Goal: Task Accomplishment & Management: Manage account settings

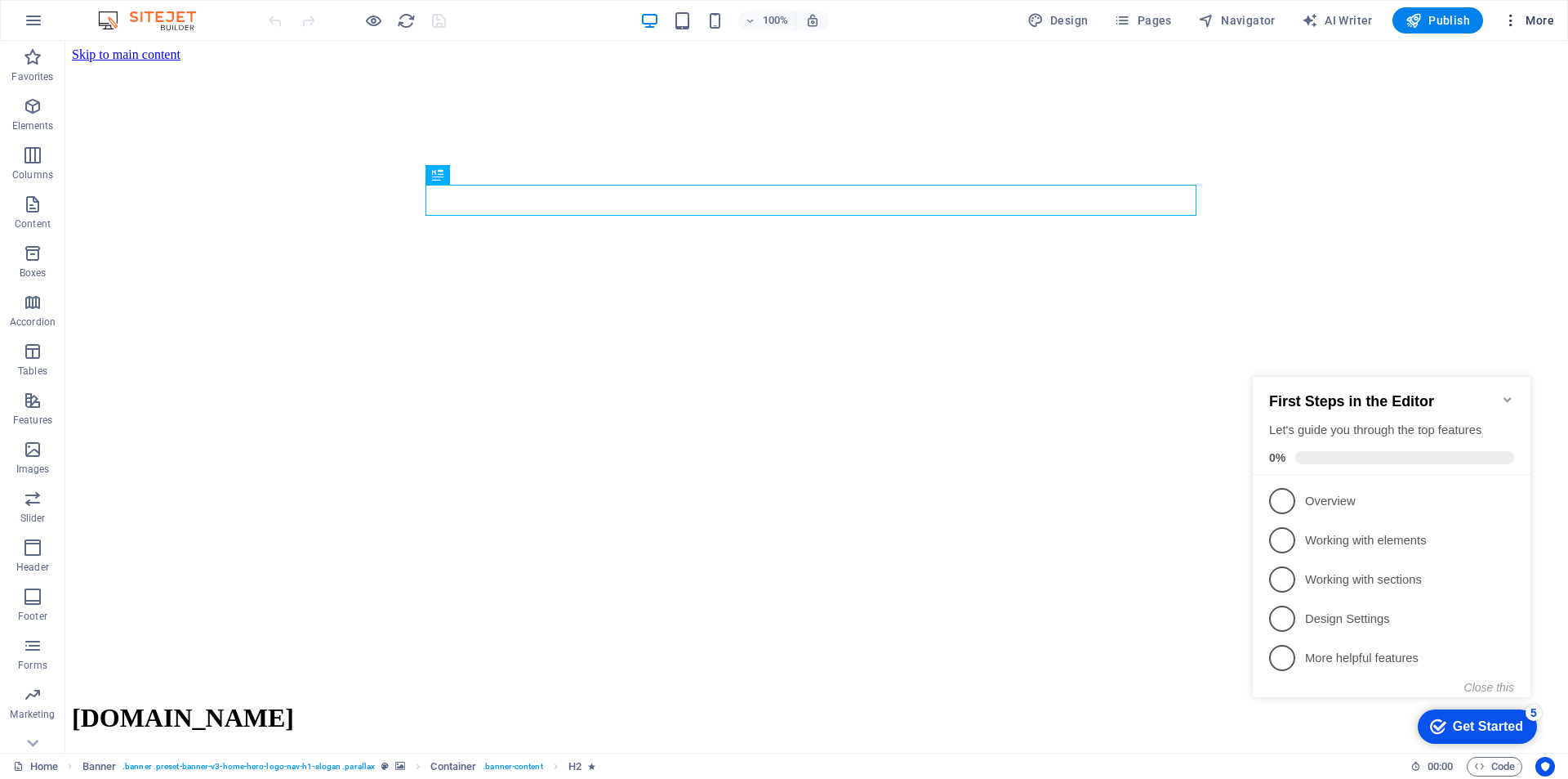
click at [1517, 15] on icon "button" at bounding box center [1511, 20] width 16 height 16
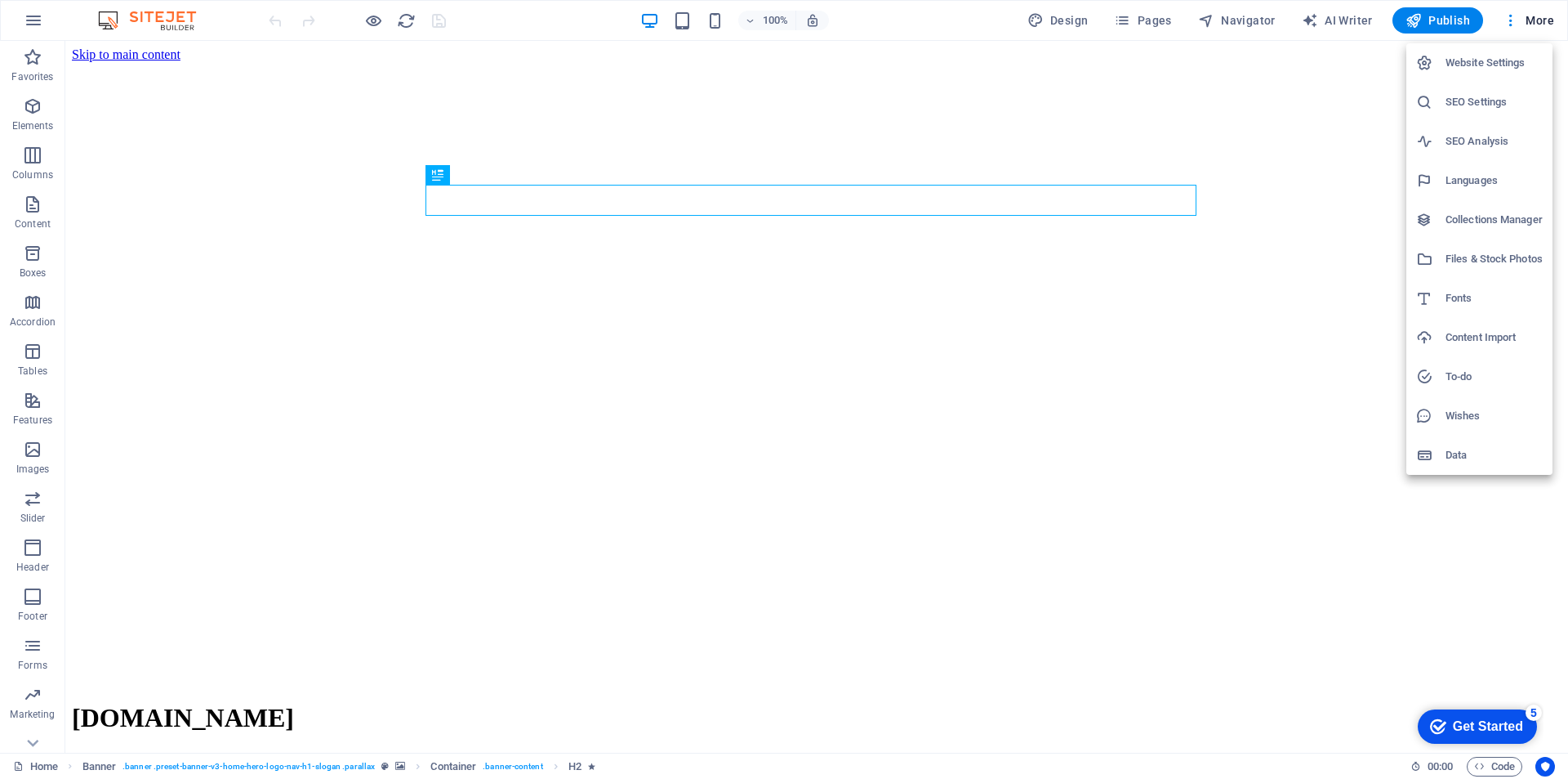
click at [1498, 61] on h6 "Website Settings" at bounding box center [1494, 63] width 97 height 20
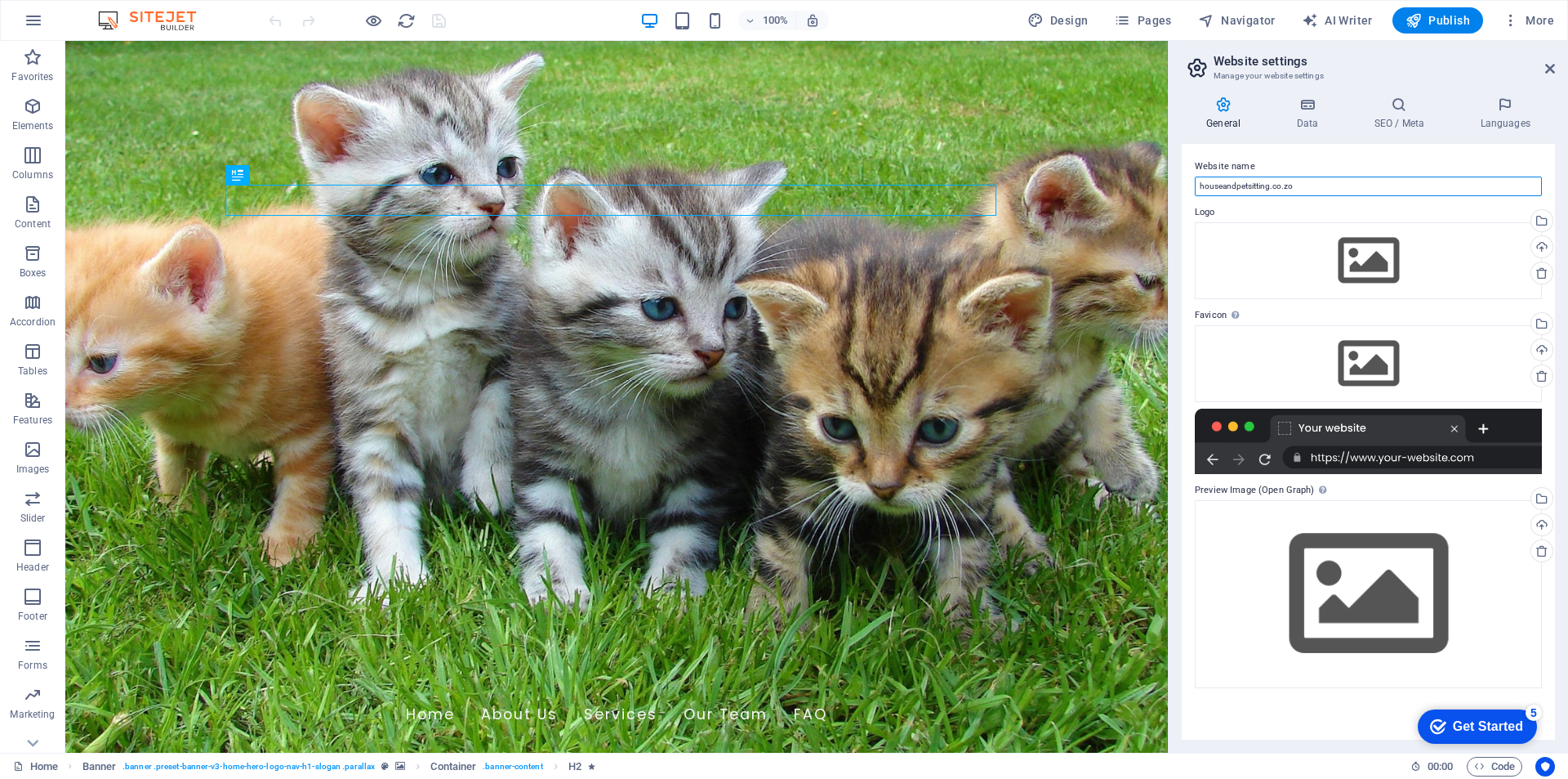
drag, startPoint x: 1316, startPoint y: 185, endPoint x: 1189, endPoint y: 183, distance: 127.0
click at [1189, 183] on div "Website name houseandpetsitting.co.zo Logo Drag files here, click to choose fil…" at bounding box center [1367, 441] width 373 height 596
type input "House and pet sitting"
click at [1315, 110] on icon at bounding box center [1307, 104] width 71 height 16
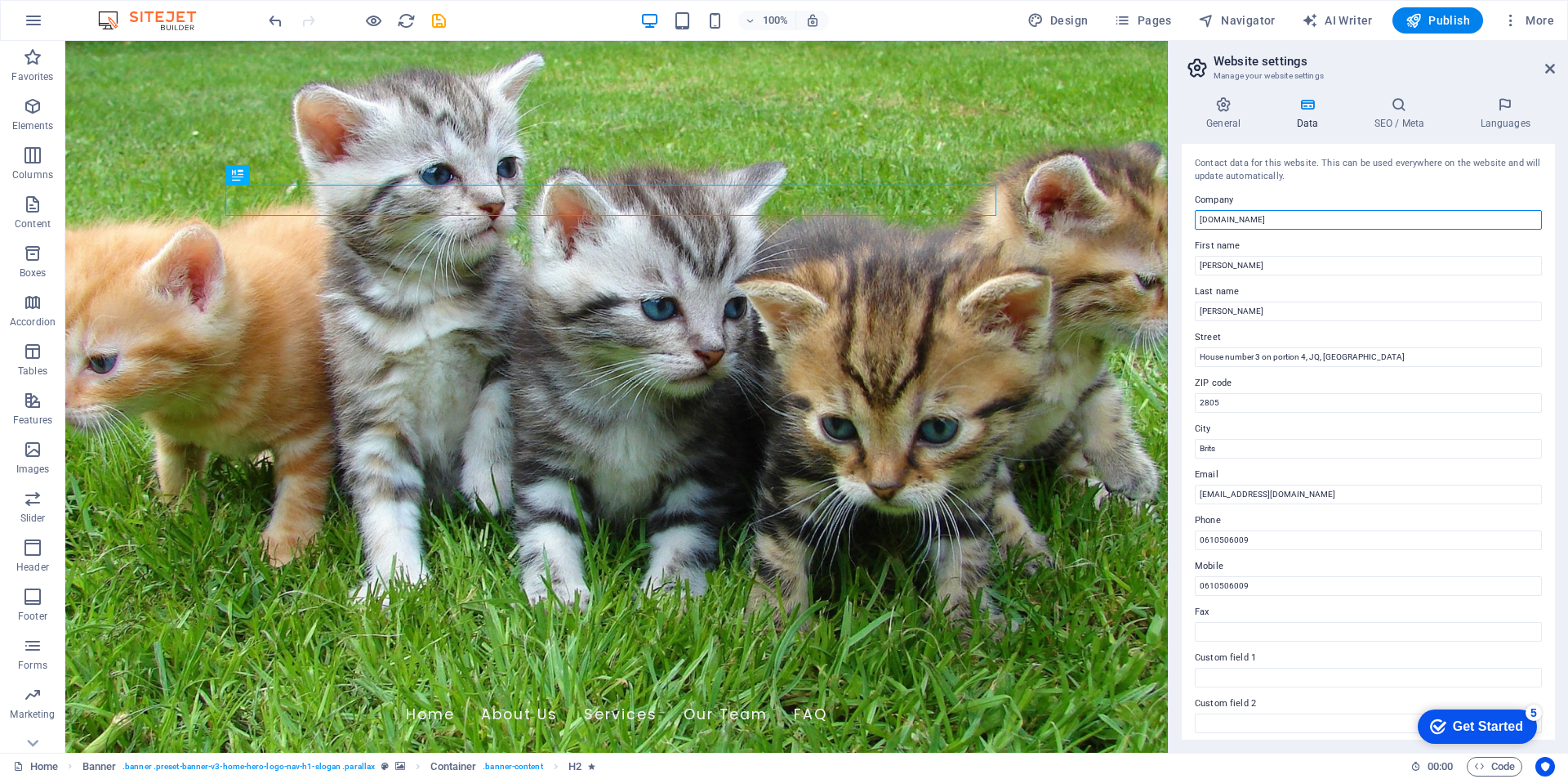
drag, startPoint x: 1367, startPoint y: 256, endPoint x: 1161, endPoint y: 216, distance: 209.8
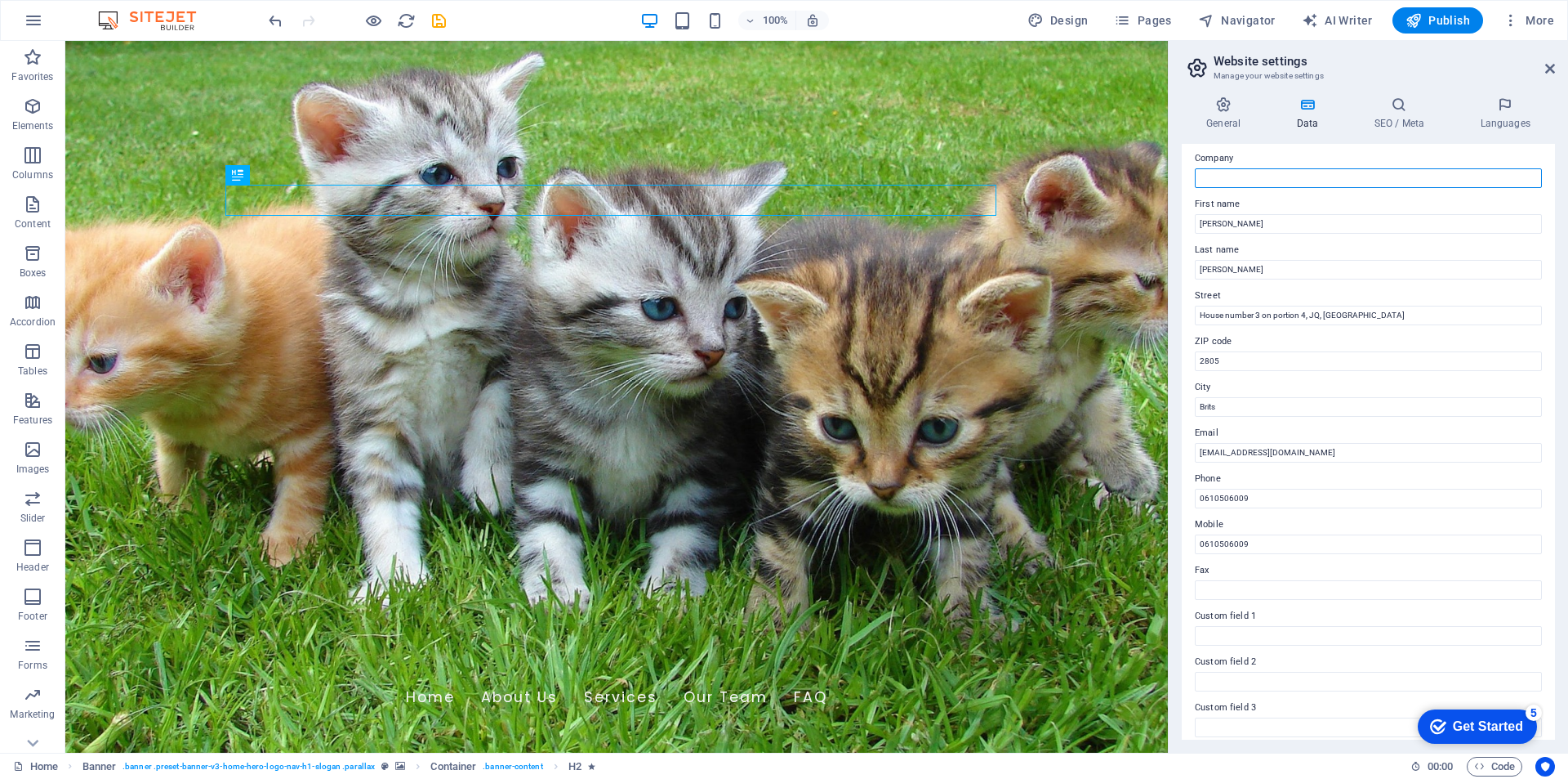
scroll to position [82, 0]
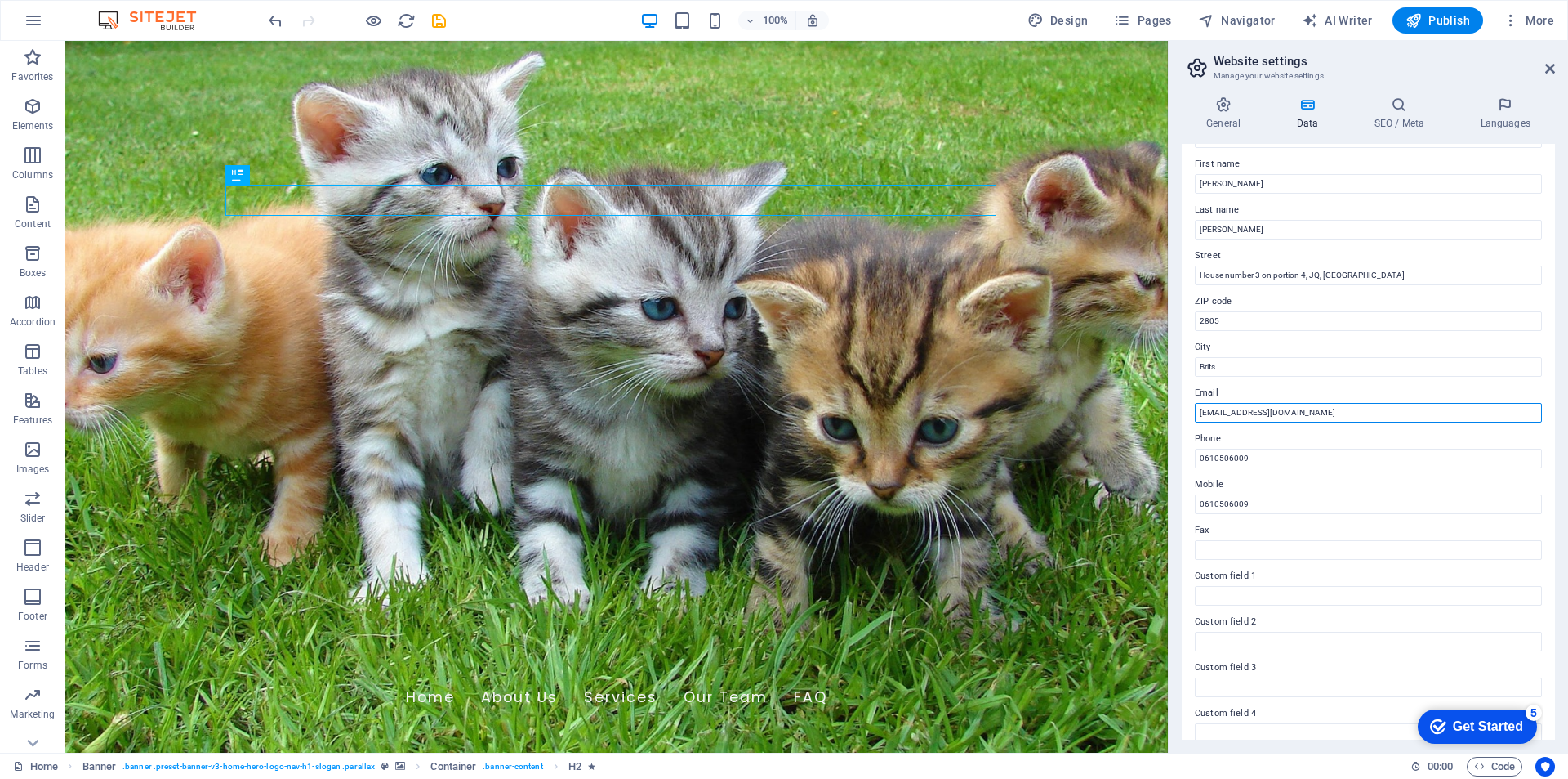
drag, startPoint x: 1384, startPoint y: 452, endPoint x: 1165, endPoint y: 411, distance: 222.8
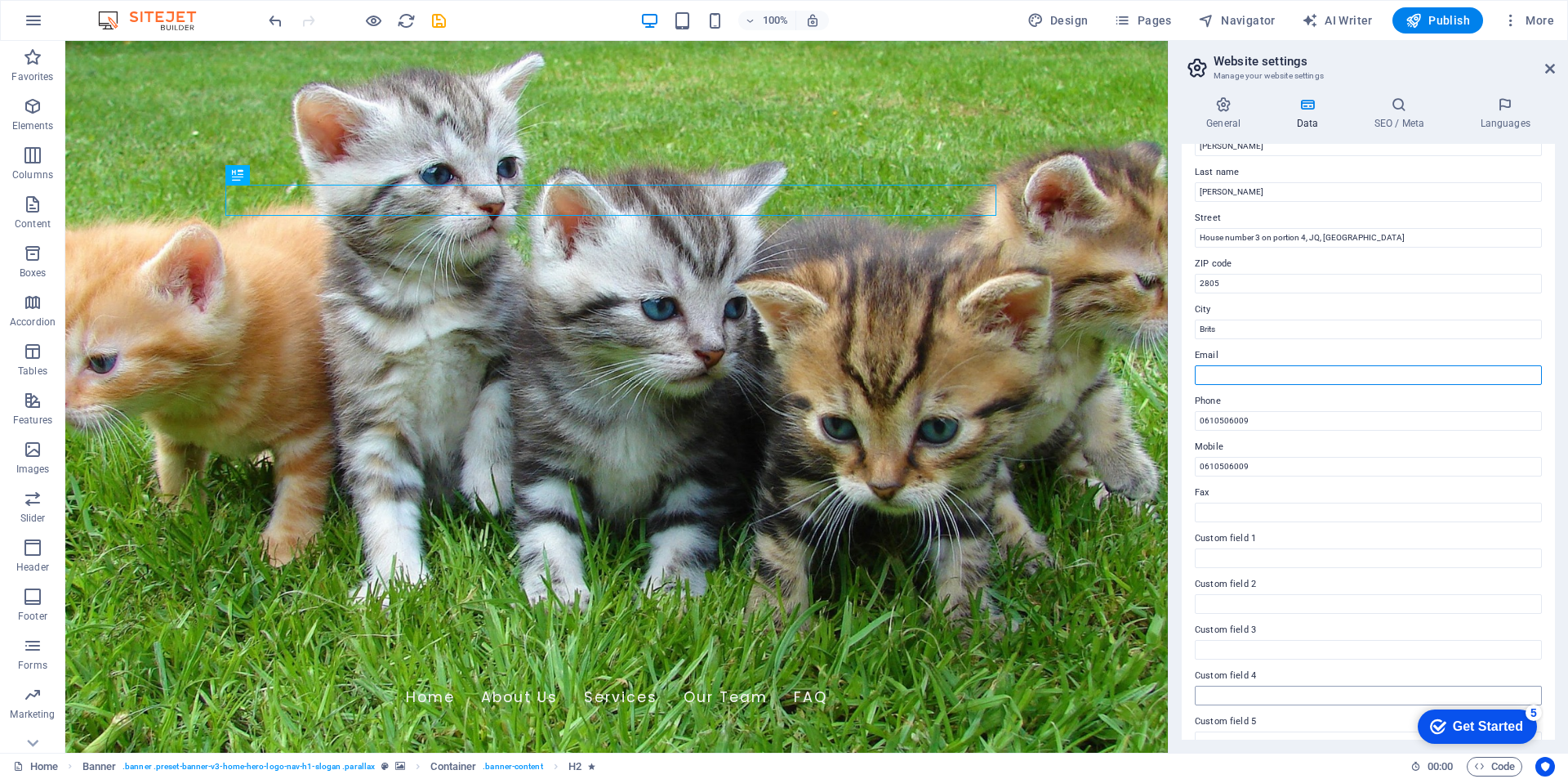
scroll to position [190, 0]
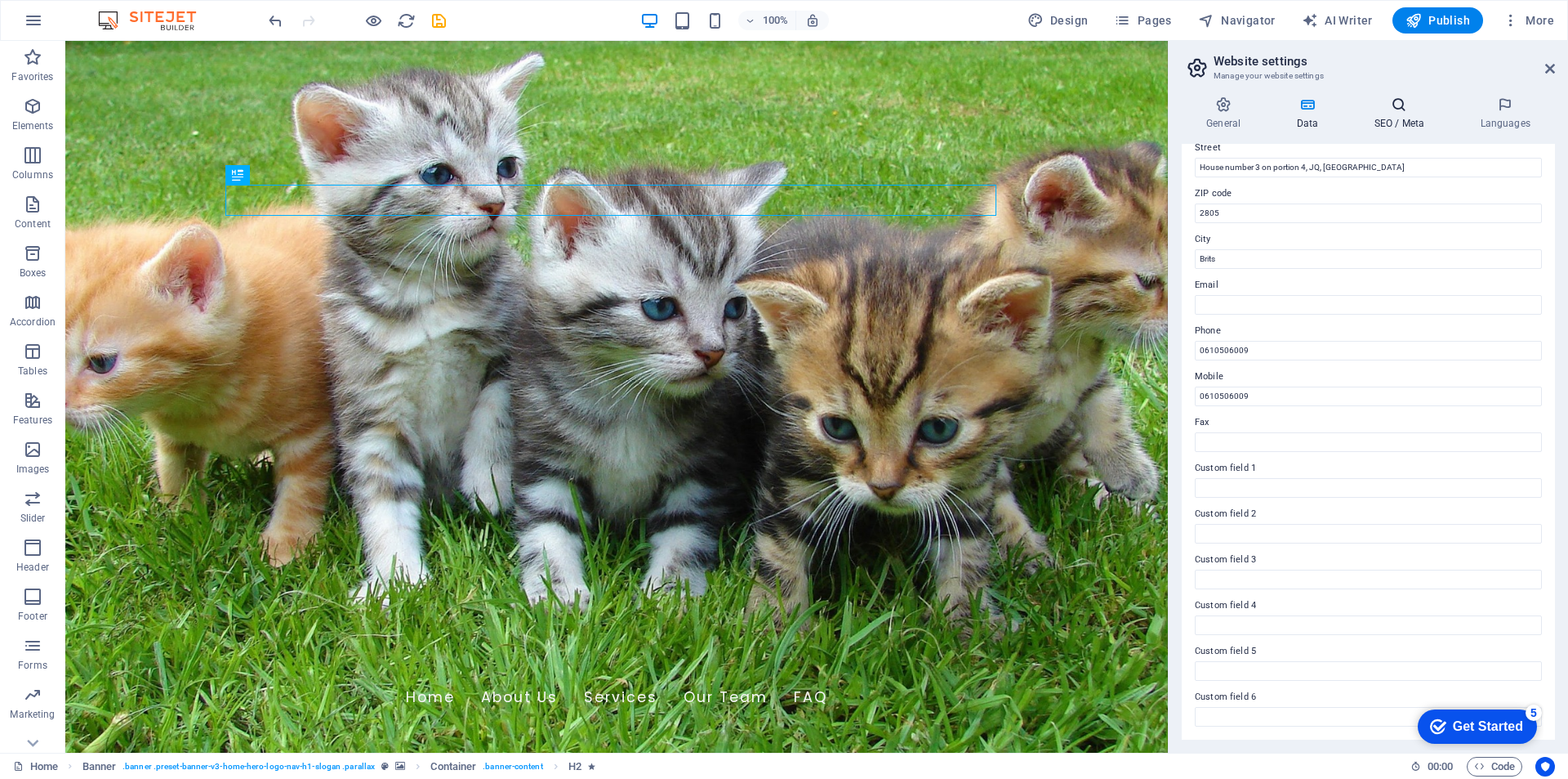
click at [1391, 114] on h4 "SEO / Meta" at bounding box center [1402, 113] width 106 height 35
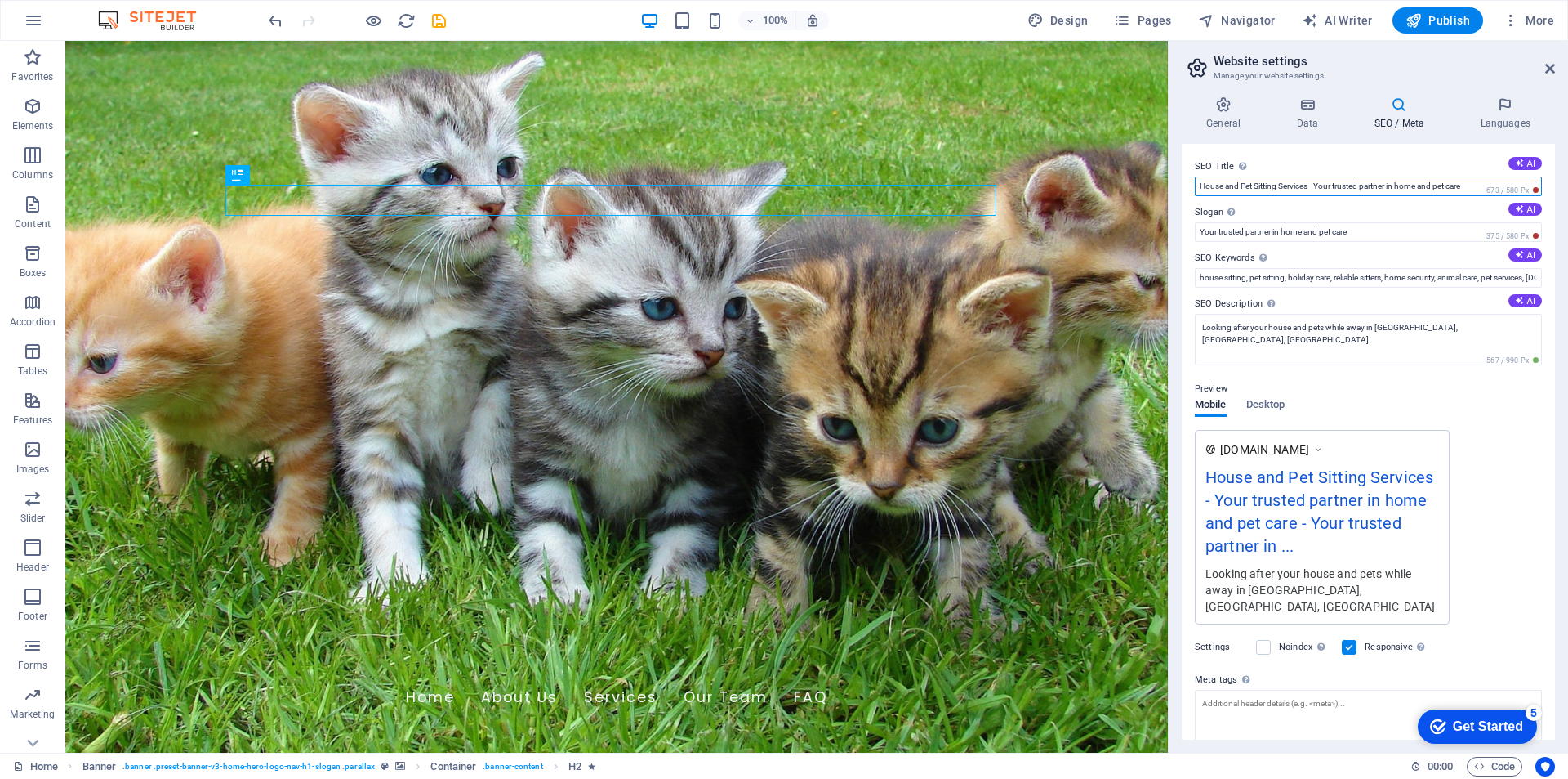
drag, startPoint x: 1197, startPoint y: 187, endPoint x: 1477, endPoint y: 188, distance: 280.0
click at [1477, 188] on input "House and Pet Sitting Services - Your trusted partner in home and pet care" at bounding box center [1368, 186] width 347 height 20
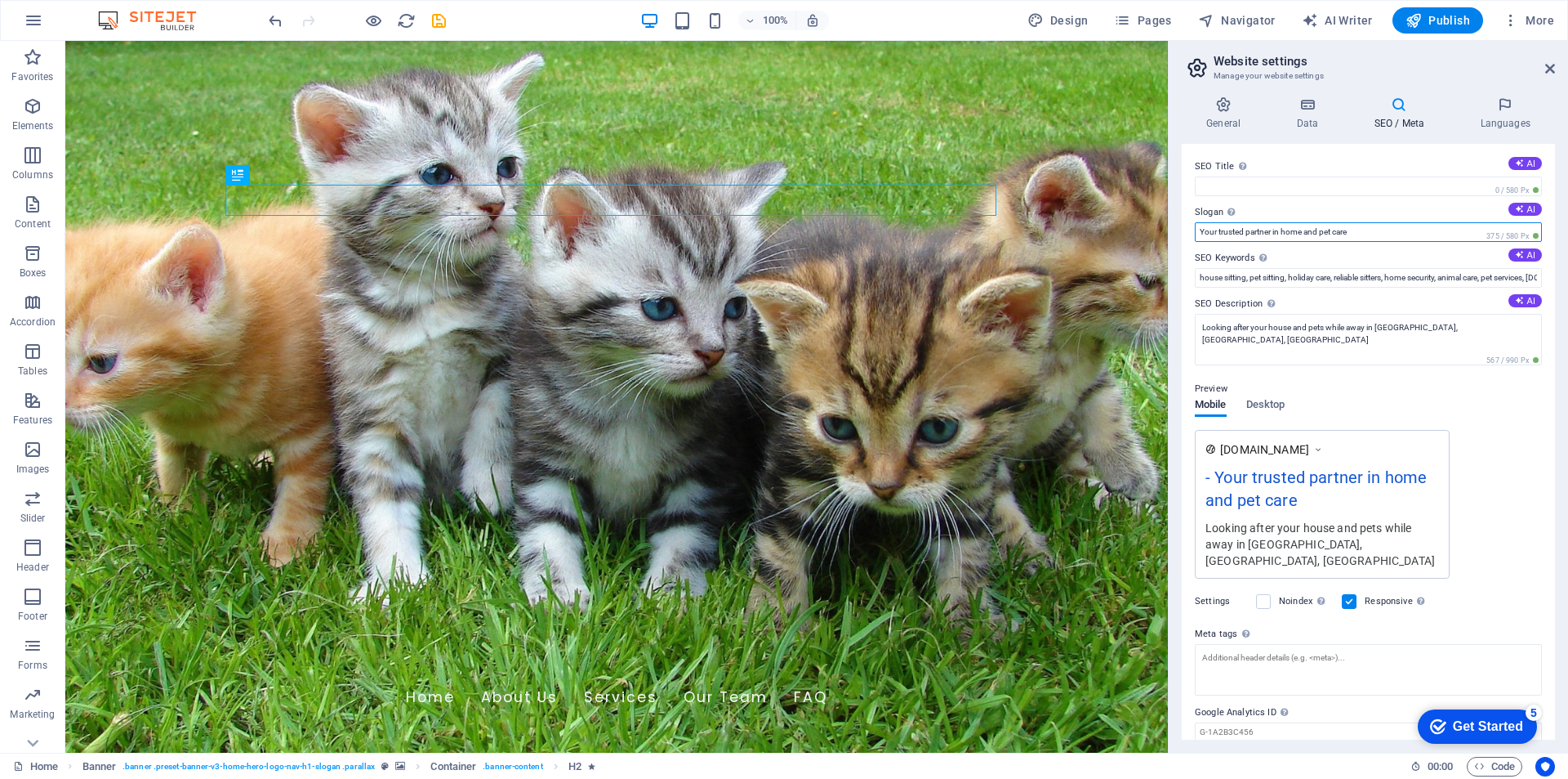
drag, startPoint x: 1359, startPoint y: 229, endPoint x: 1198, endPoint y: 229, distance: 161.0
click at [1198, 229] on input "Your trusted partner in home and pet care" at bounding box center [1368, 232] width 347 height 20
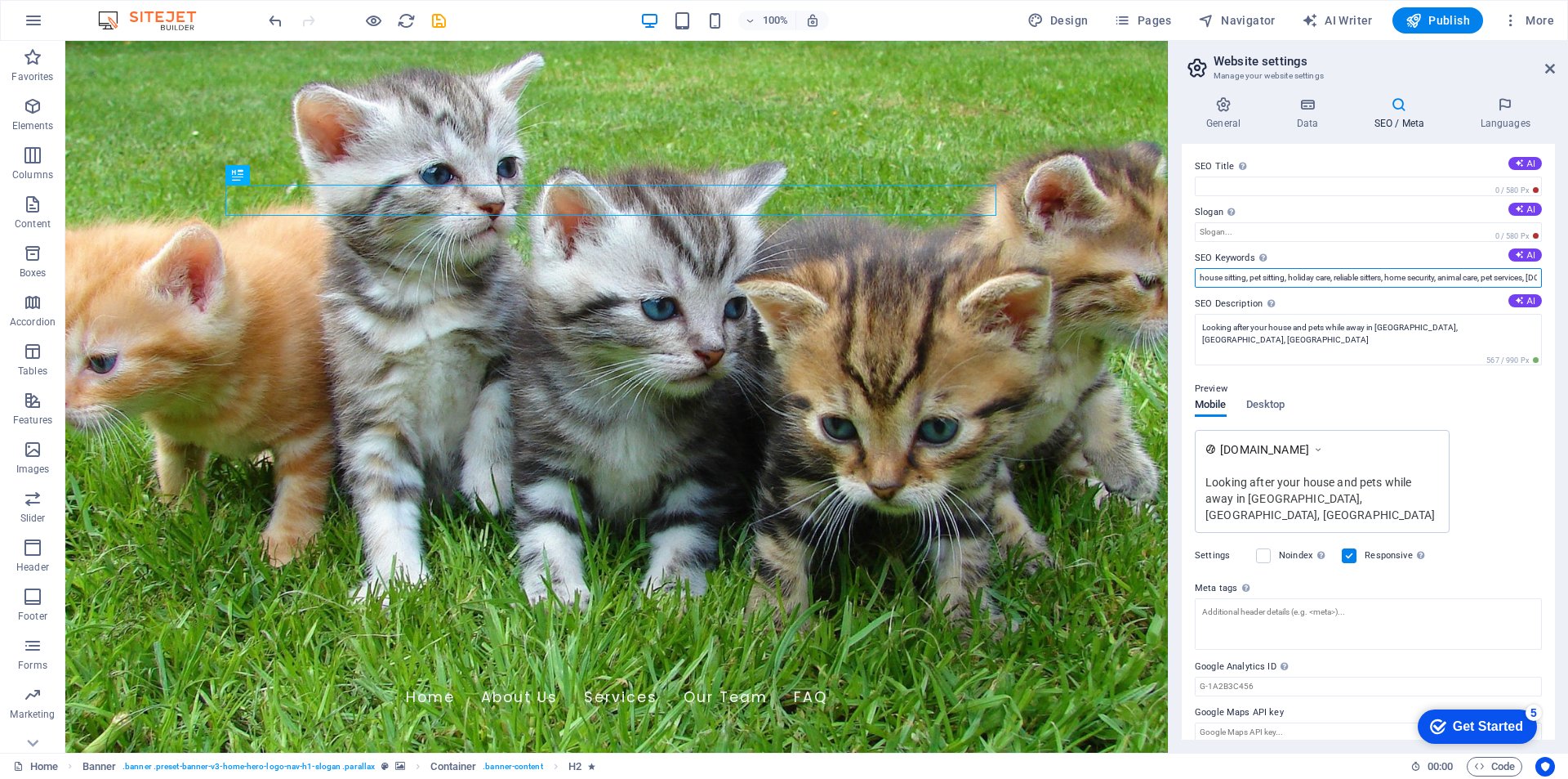
scroll to position [0, 98]
drag, startPoint x: 1199, startPoint y: 278, endPoint x: 1544, endPoint y: 278, distance: 345.0
click at [1544, 278] on div "SEO Title The title of your website - make it something that stands out in sear…" at bounding box center [1367, 441] width 373 height 596
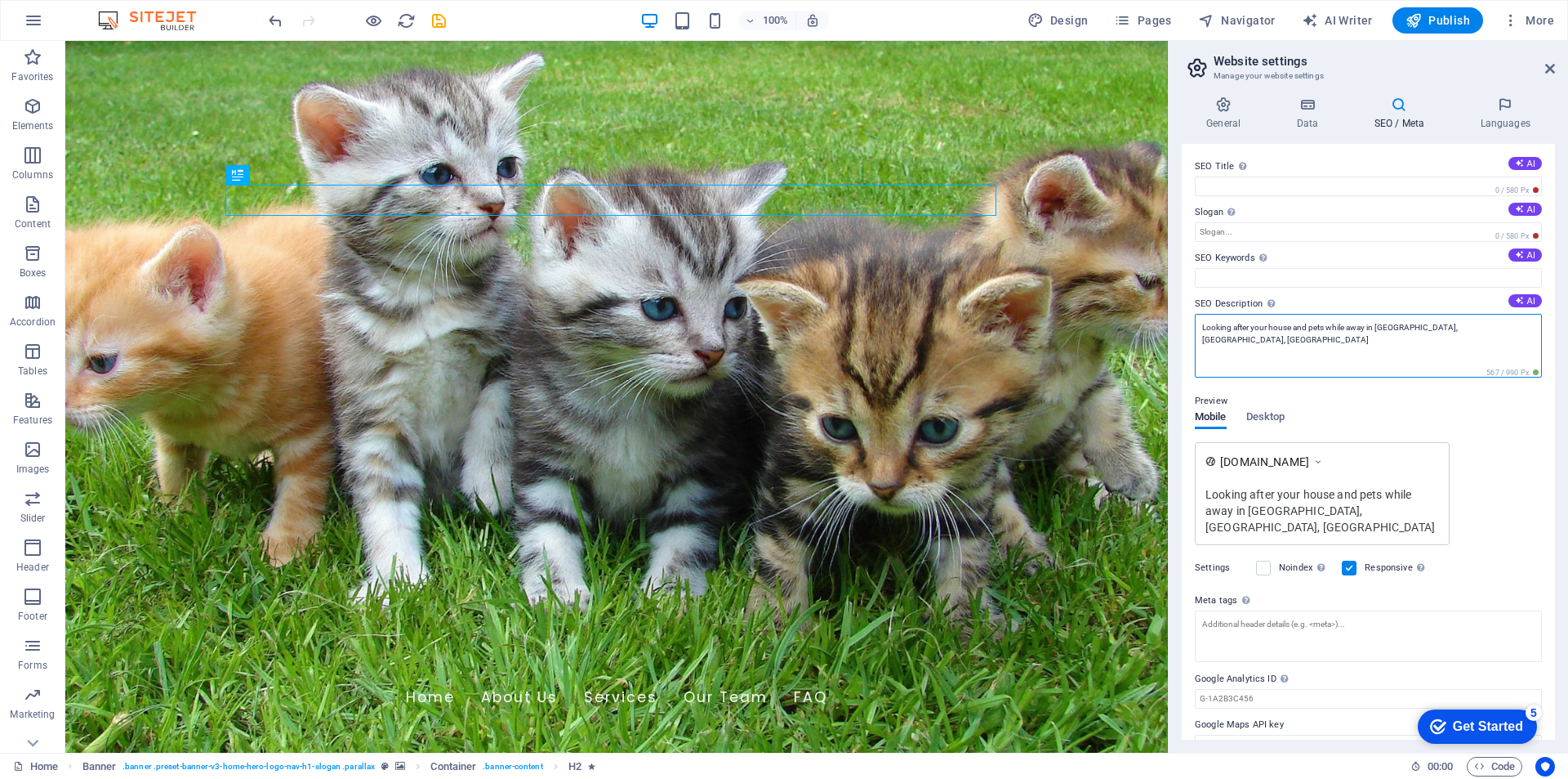
drag, startPoint x: 1200, startPoint y: 330, endPoint x: 1532, endPoint y: 329, distance: 332.0
click at [1532, 329] on textarea "Looking after your house and pets while away in [GEOGRAPHIC_DATA], [GEOGRAPHIC_…" at bounding box center [1368, 346] width 347 height 64
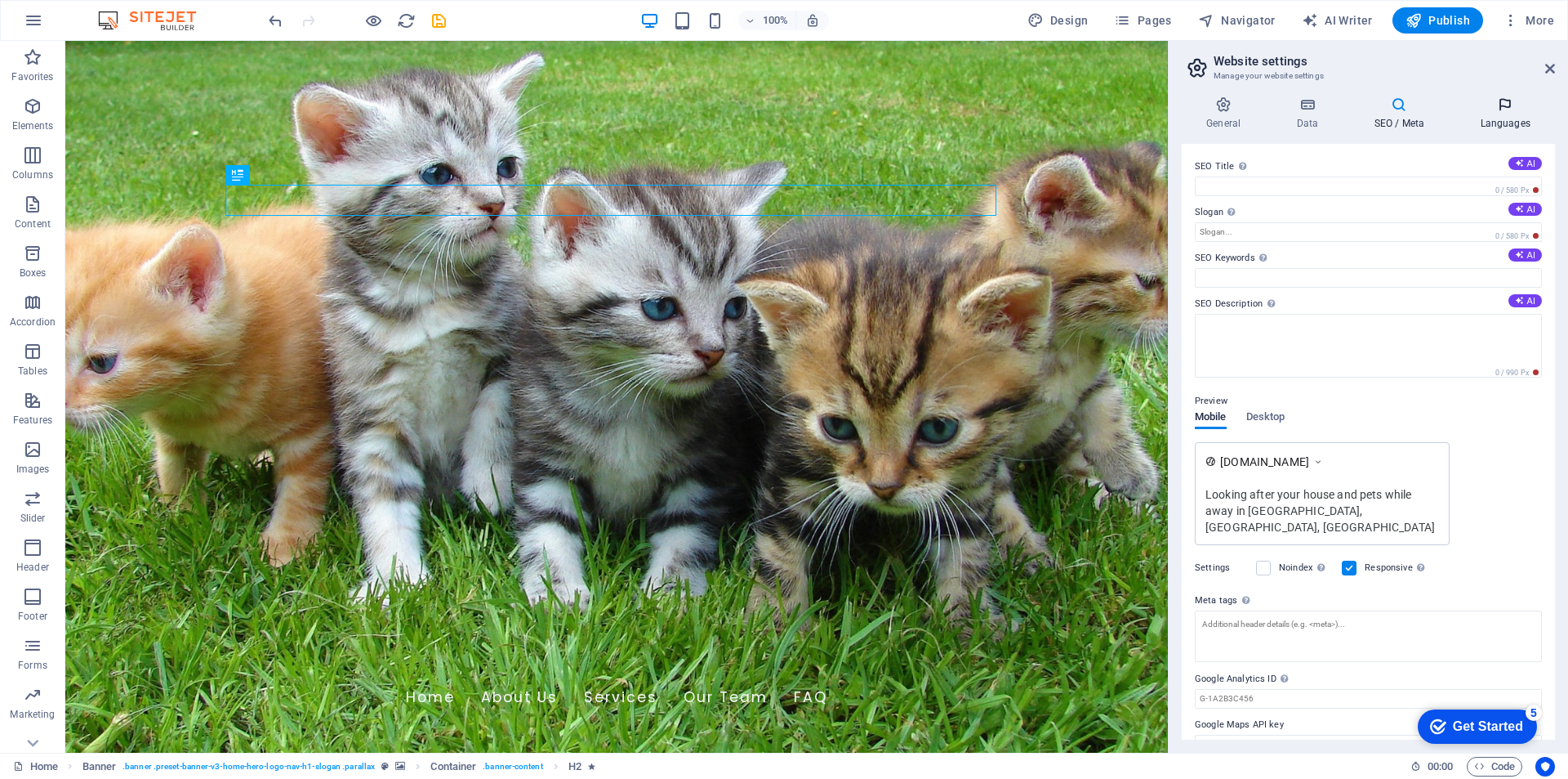
click at [1508, 102] on icon at bounding box center [1505, 104] width 100 height 16
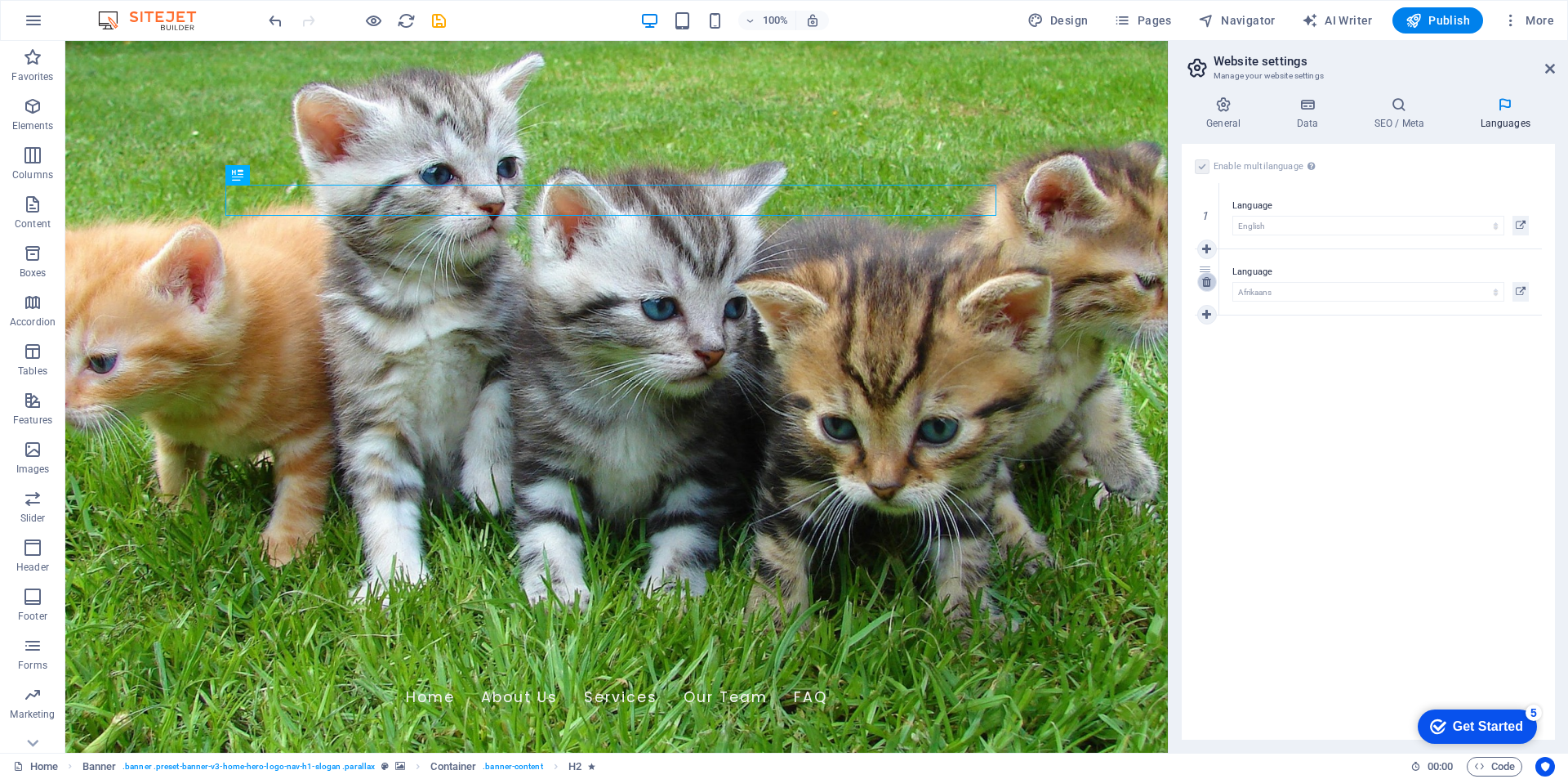
click at [1210, 286] on icon at bounding box center [1207, 281] width 9 height 12
click at [1478, 719] on div "Get Started" at bounding box center [1487, 726] width 70 height 15
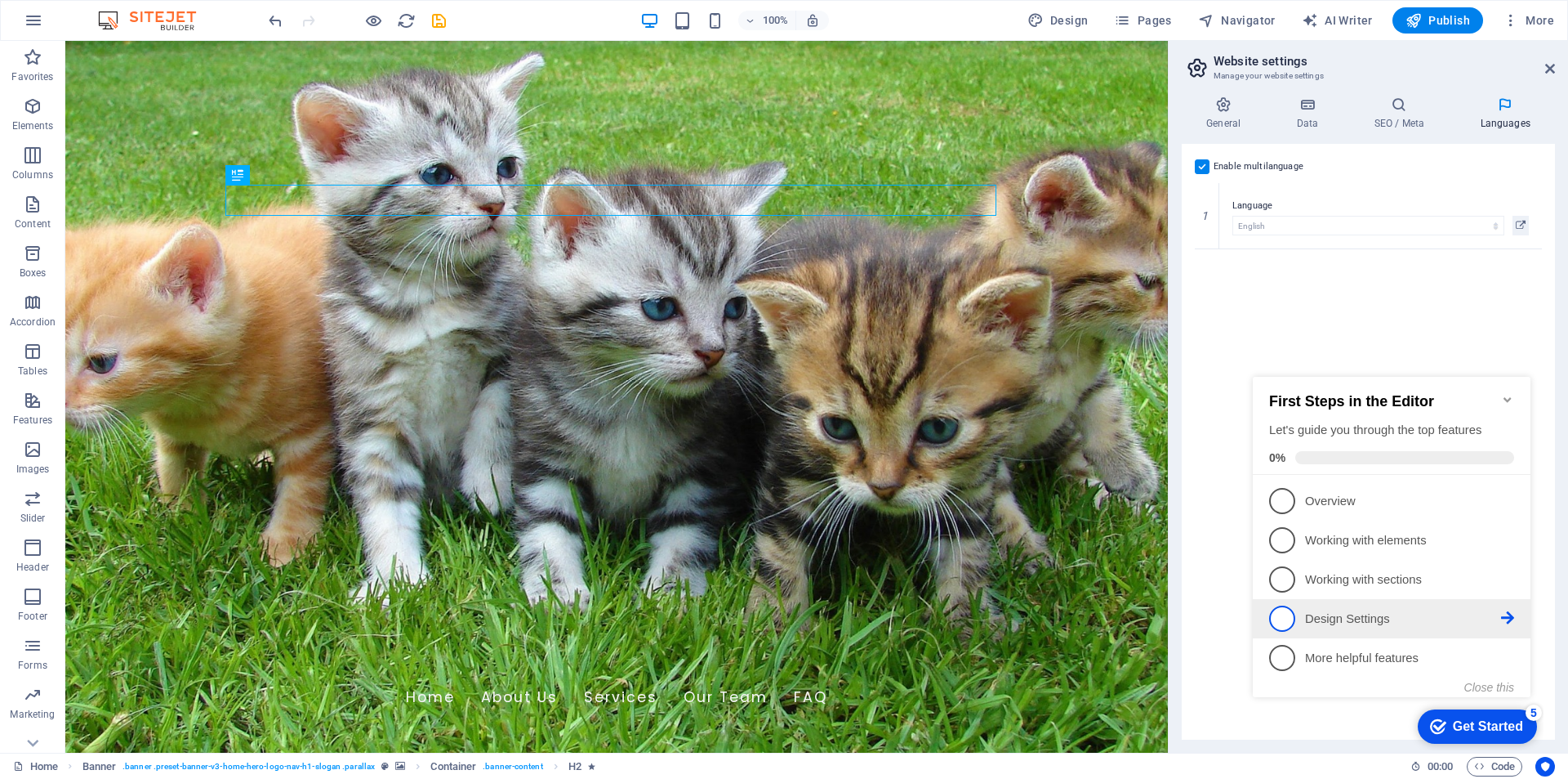
click at [1279, 607] on span "4" at bounding box center [1282, 618] width 26 height 26
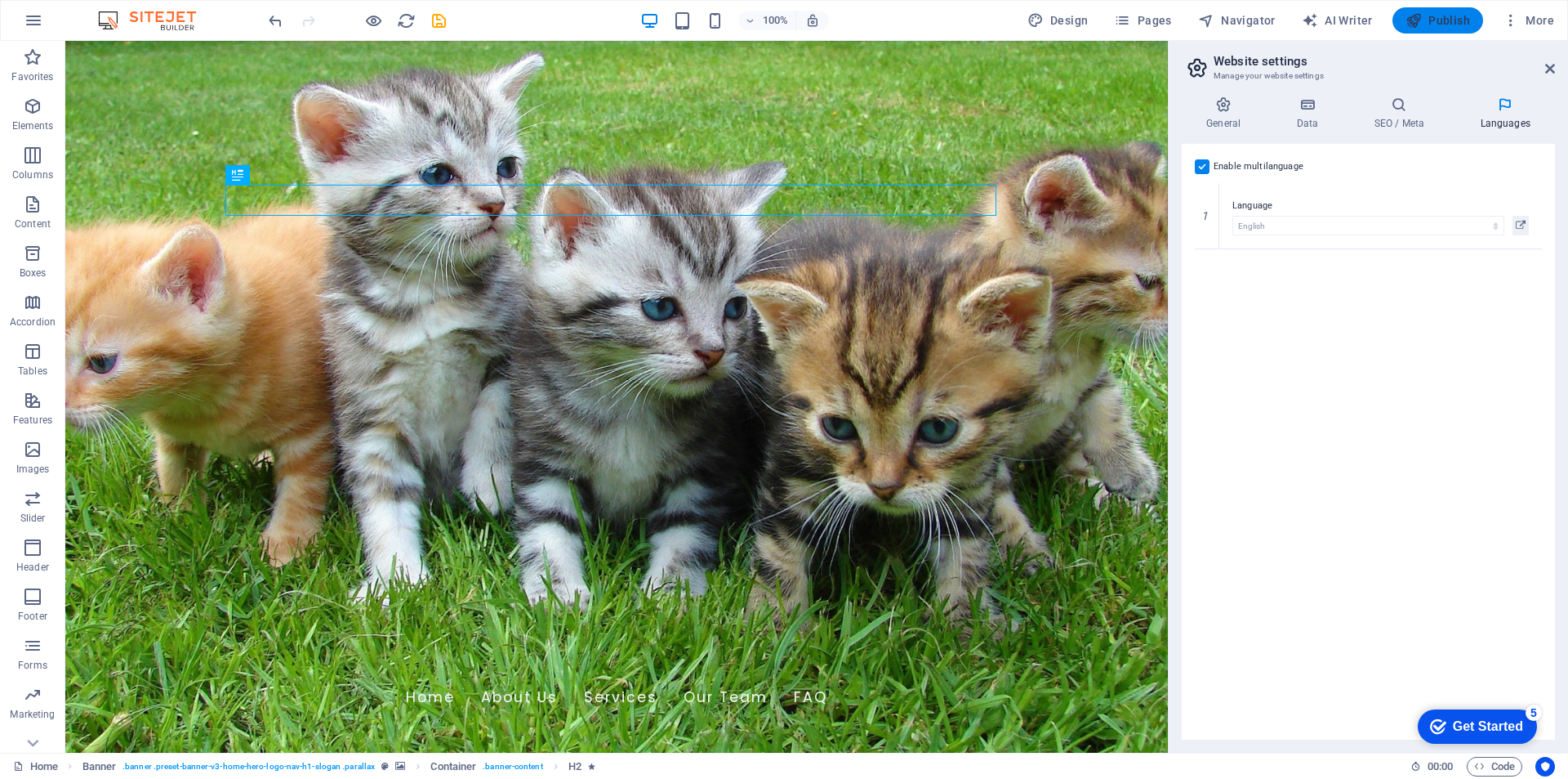
click at [1425, 22] on span "Publish" at bounding box center [1437, 20] width 64 height 16
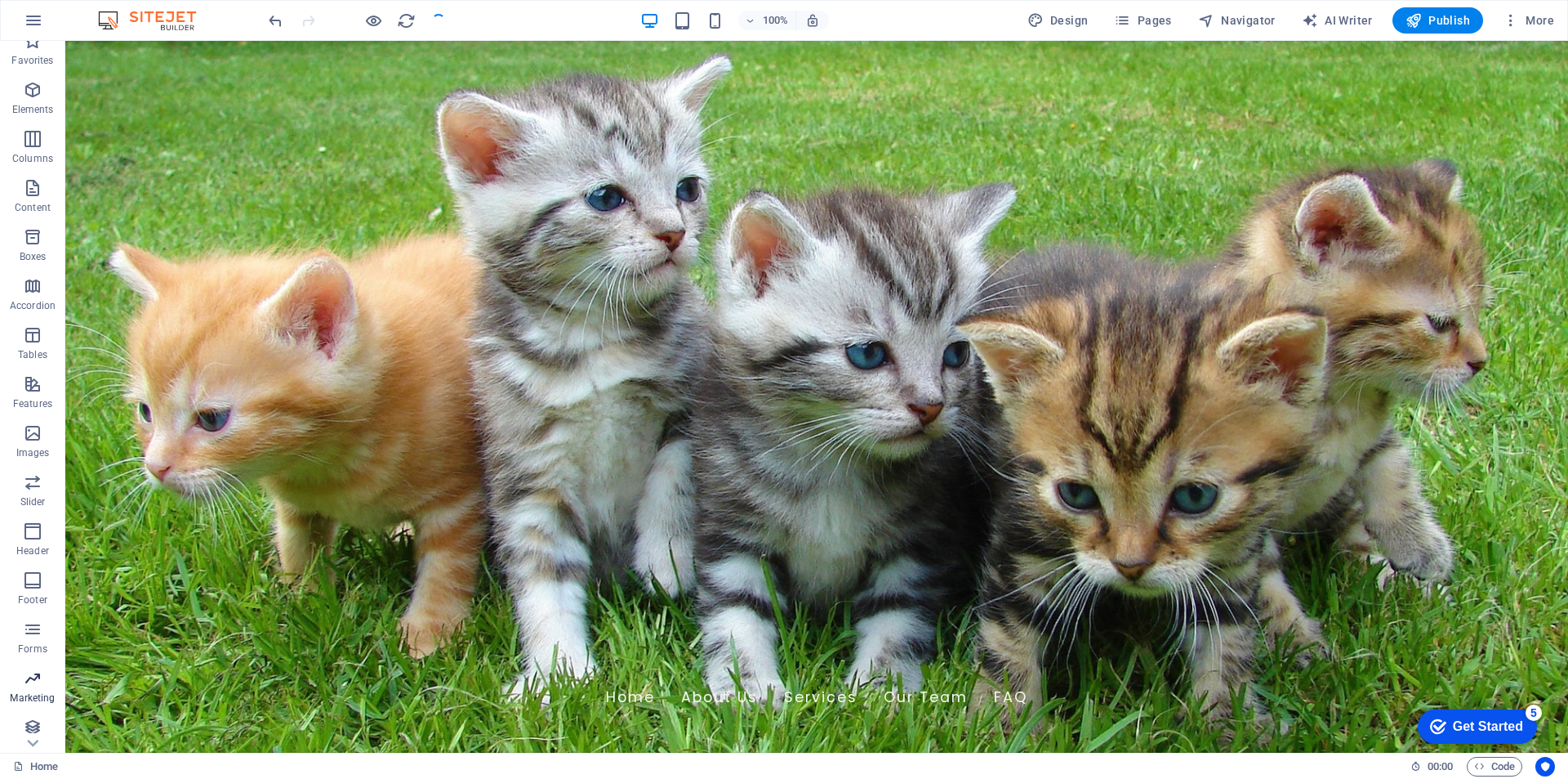
scroll to position [24, 0]
click at [22, 764] on icon at bounding box center [18, 766] width 11 height 11
